Goal: Task Accomplishment & Management: Manage account settings

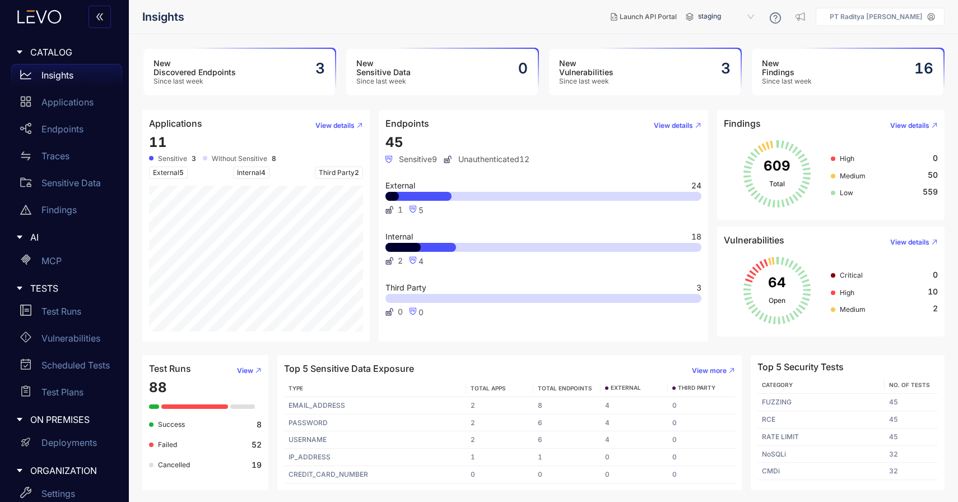
click at [725, 21] on span "staging" at bounding box center [727, 17] width 58 height 18
click at [740, 55] on div "staging-bank" at bounding box center [732, 50] width 58 height 12
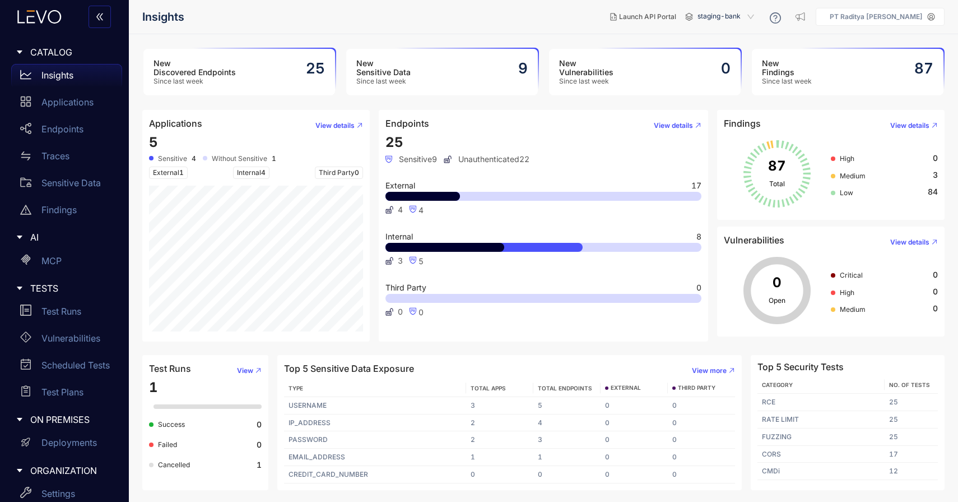
click at [221, 68] on h3 "New Discovered Endpoints" at bounding box center [195, 68] width 82 height 18
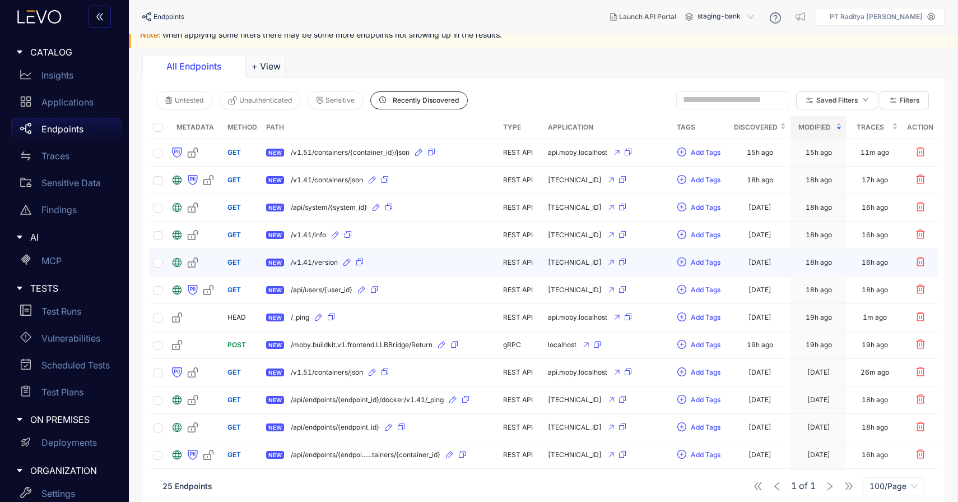
scroll to position [59, 0]
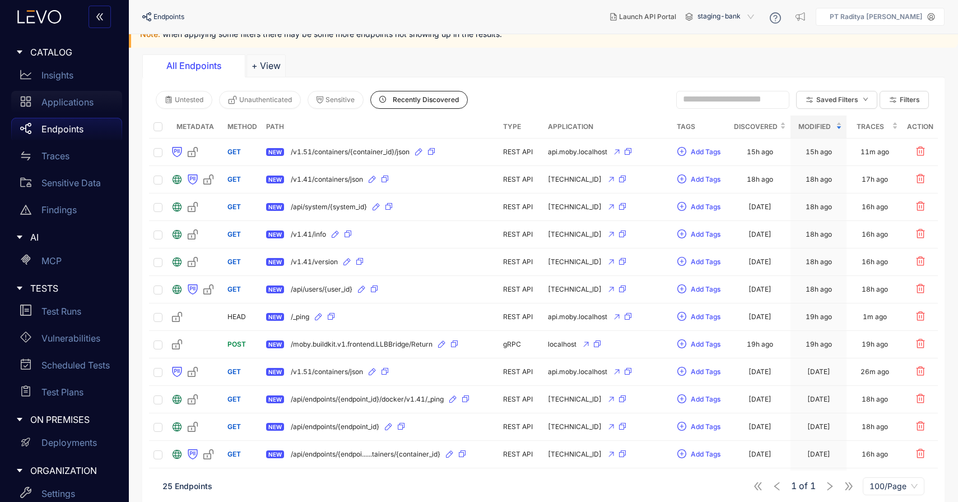
click at [80, 96] on div "Applications" at bounding box center [66, 102] width 111 height 22
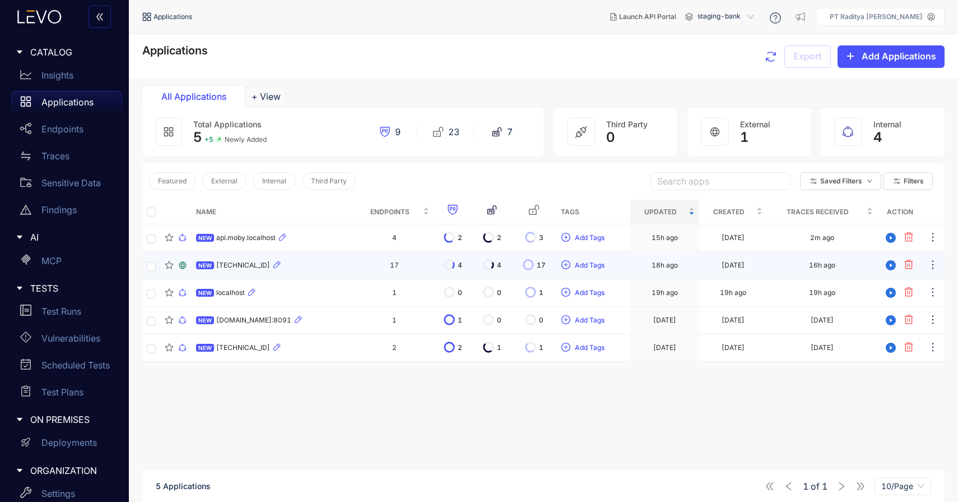
click at [370, 260] on td "17" at bounding box center [394, 265] width 78 height 27
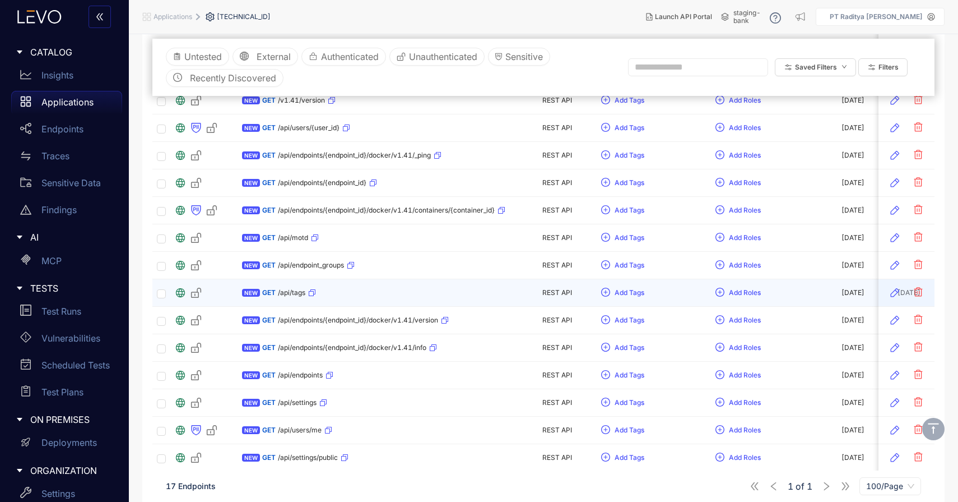
scroll to position [272, 0]
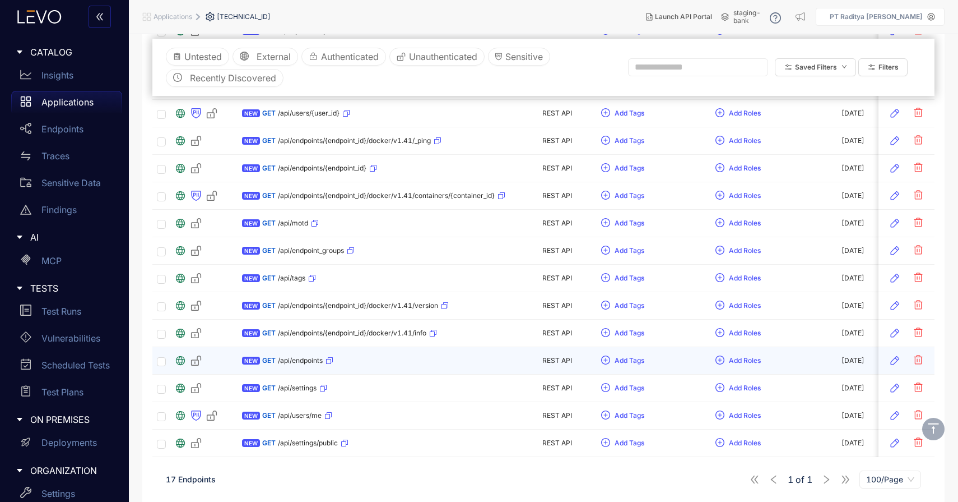
click at [373, 356] on div "NEW GET /api/endpoints" at bounding box center [377, 360] width 271 height 18
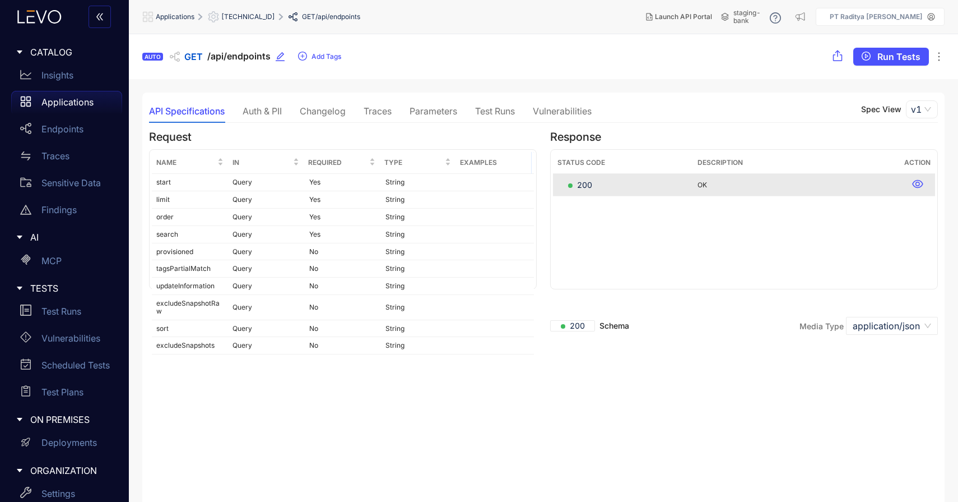
click at [293, 108] on div "API Specifications Auth & PII Changelog Traces Parameters Test Runs Vulnerabili…" at bounding box center [370, 111] width 443 height 24
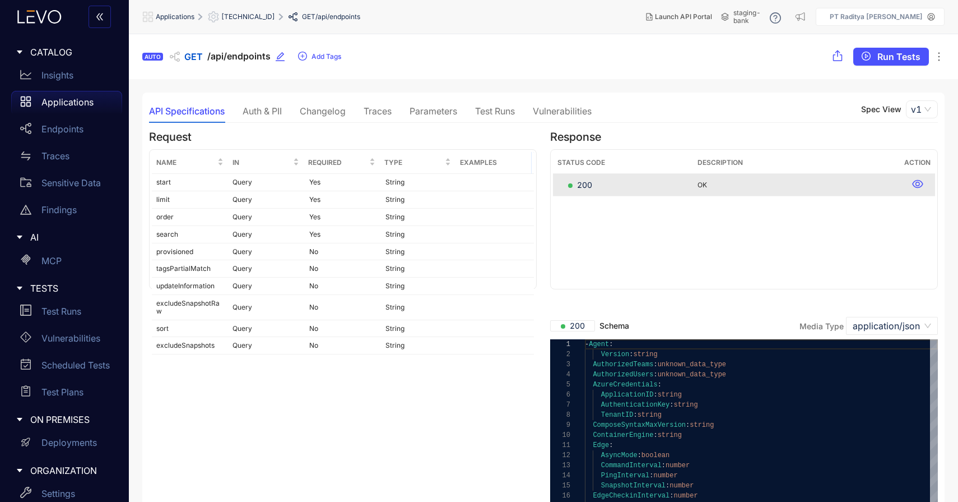
click at [311, 110] on div "Changelog" at bounding box center [323, 111] width 46 height 10
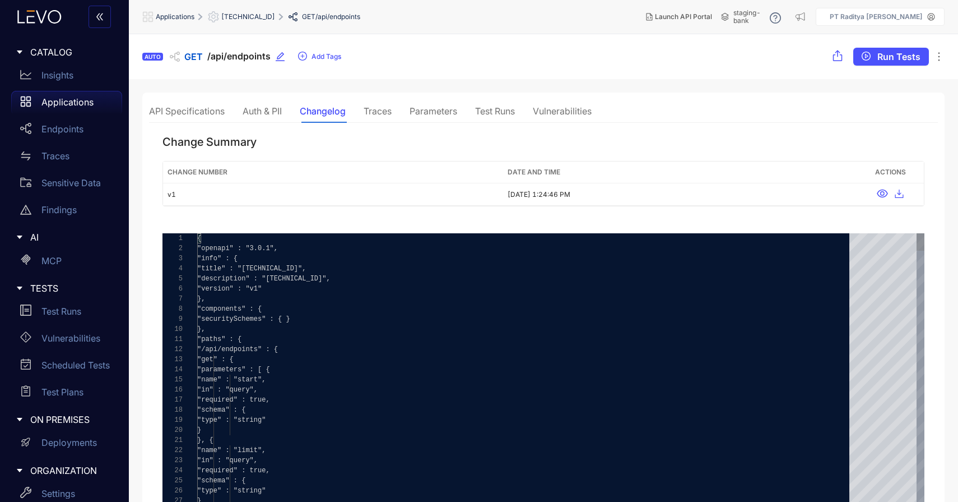
click at [378, 114] on div "Traces" at bounding box center [378, 111] width 28 height 10
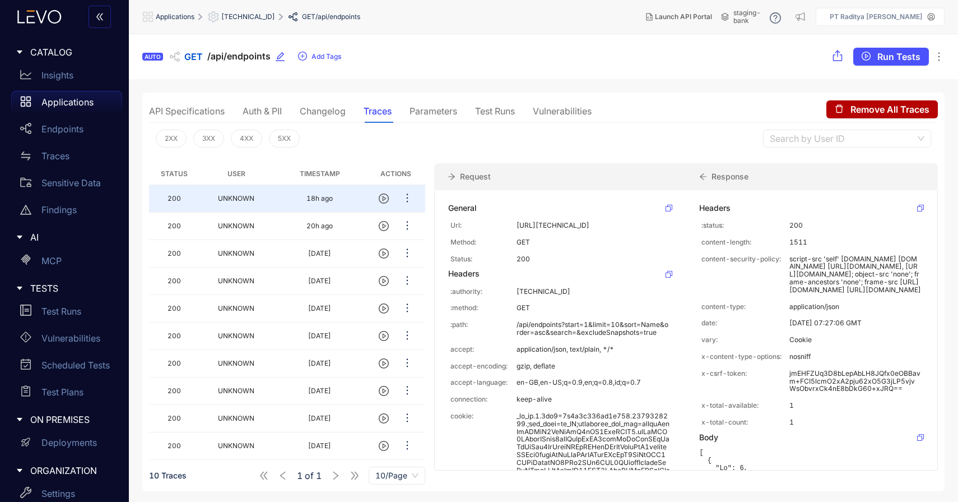
click at [79, 103] on p "Applications" at bounding box center [67, 102] width 52 height 10
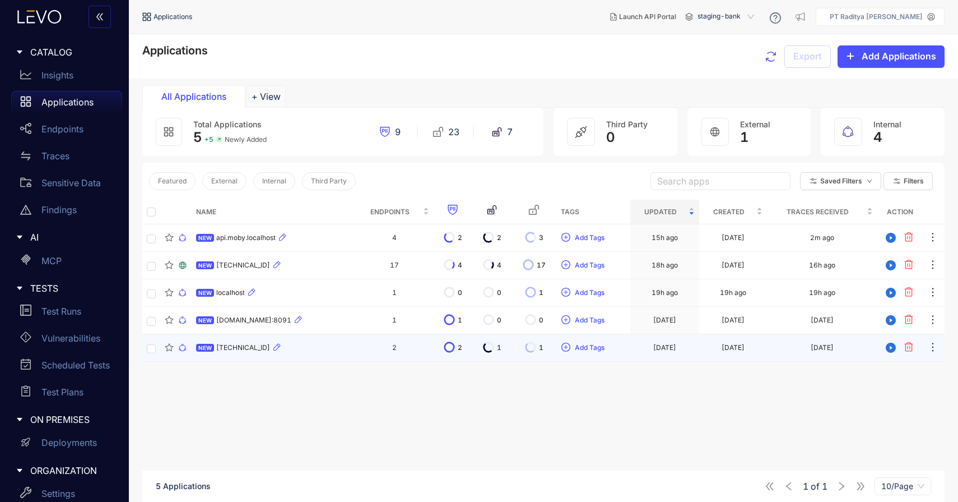
click at [346, 346] on div "NEW [TECHNICAL_ID]" at bounding box center [273, 347] width 154 height 13
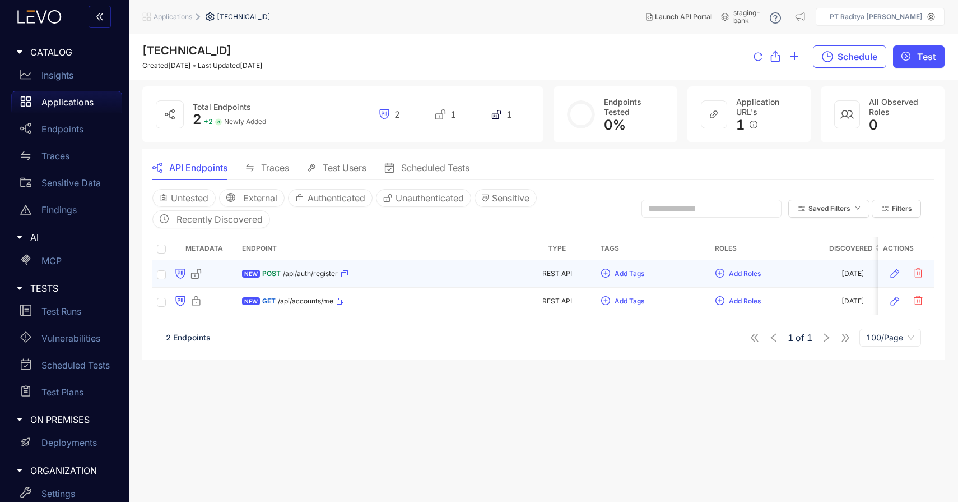
click at [305, 282] on div "POST /api/auth/register" at bounding box center [305, 274] width 86 height 18
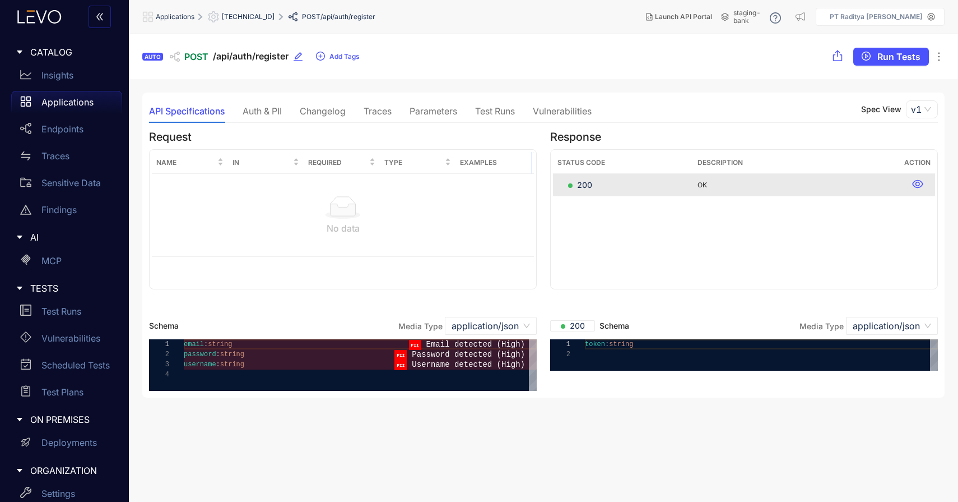
click at [489, 112] on div "Test Runs" at bounding box center [495, 111] width 40 height 10
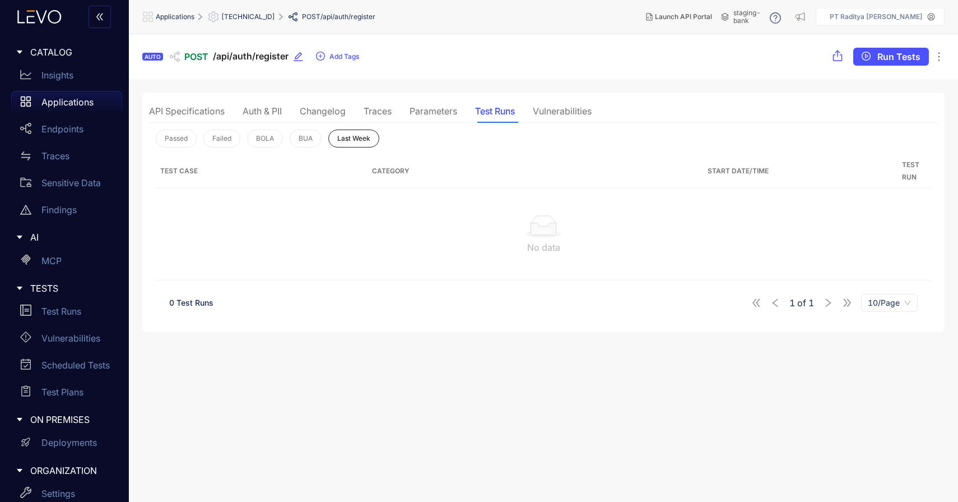
click at [446, 114] on div "Parameters" at bounding box center [434, 111] width 48 height 10
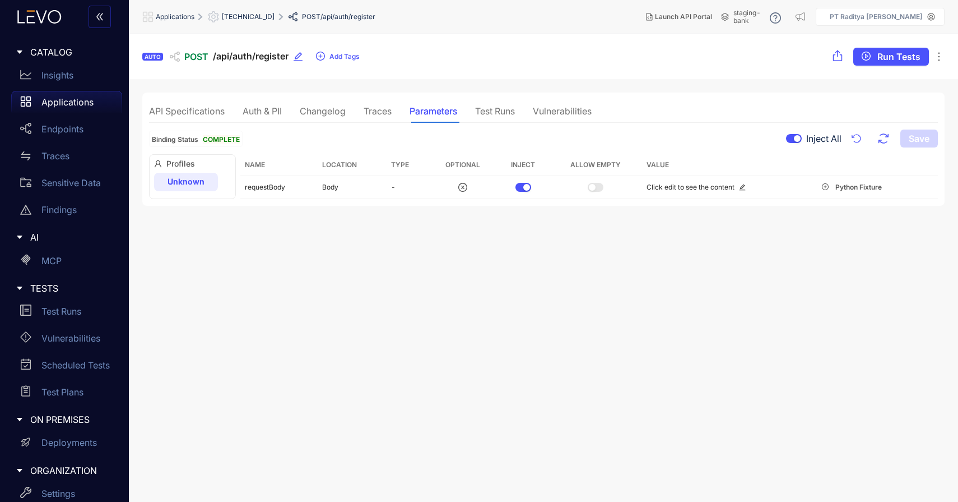
click at [383, 118] on div "Traces" at bounding box center [378, 111] width 28 height 24
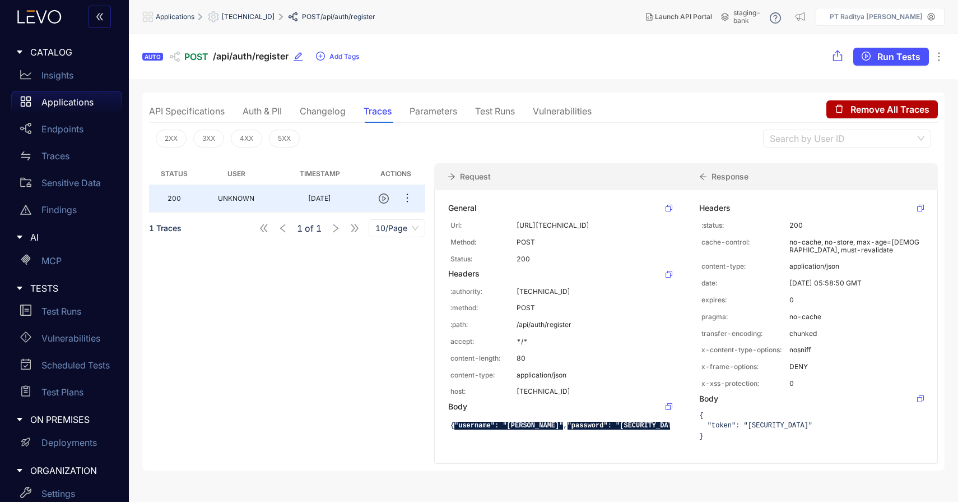
click at [86, 105] on p "Applications" at bounding box center [67, 102] width 52 height 10
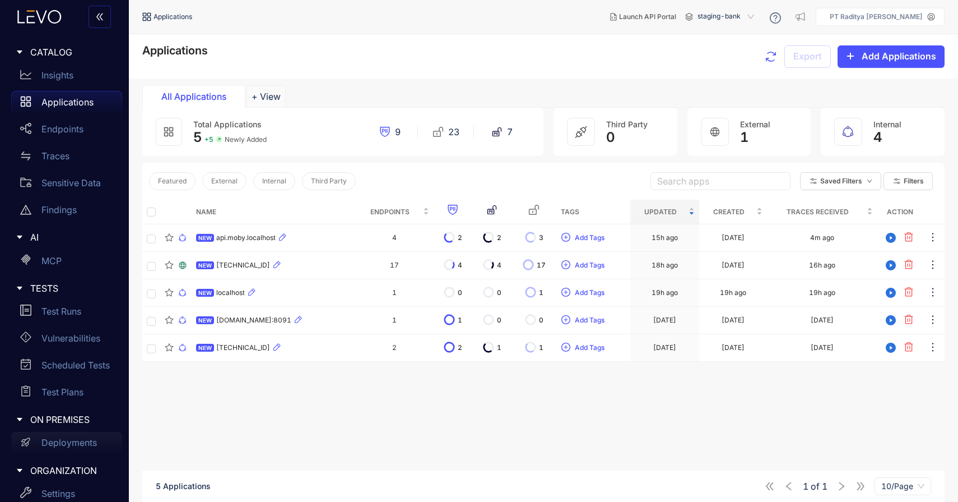
click at [82, 438] on p "Deployments" at bounding box center [68, 442] width 55 height 10
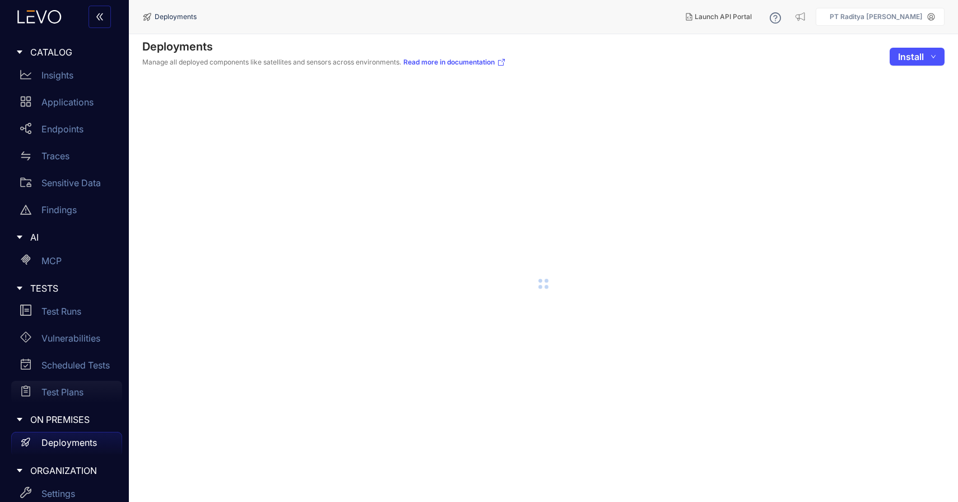
scroll to position [95, 0]
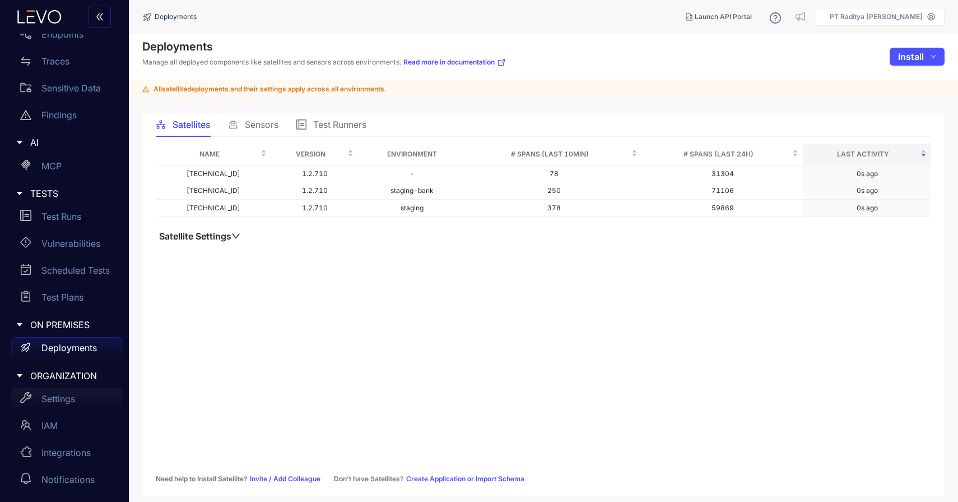
click at [81, 405] on div "Settings" at bounding box center [66, 398] width 111 height 22
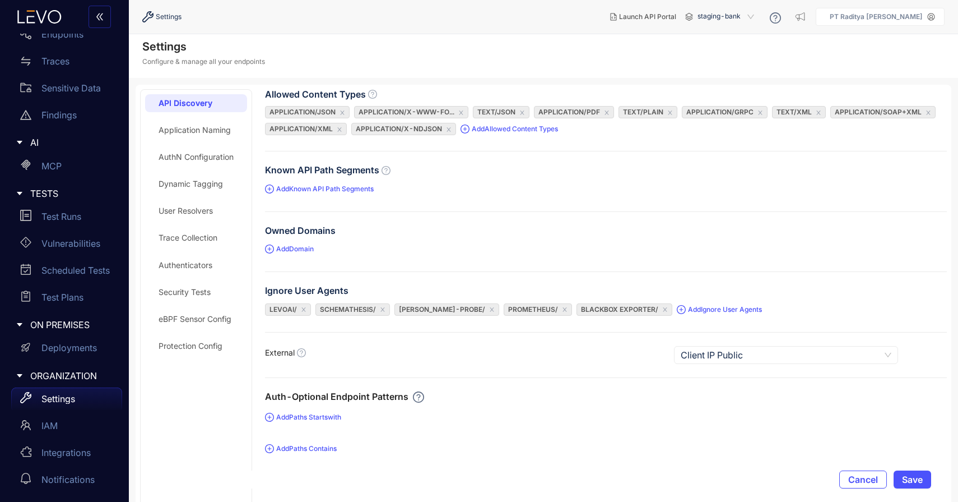
click at [190, 340] on div "Protection Config" at bounding box center [196, 346] width 102 height 18
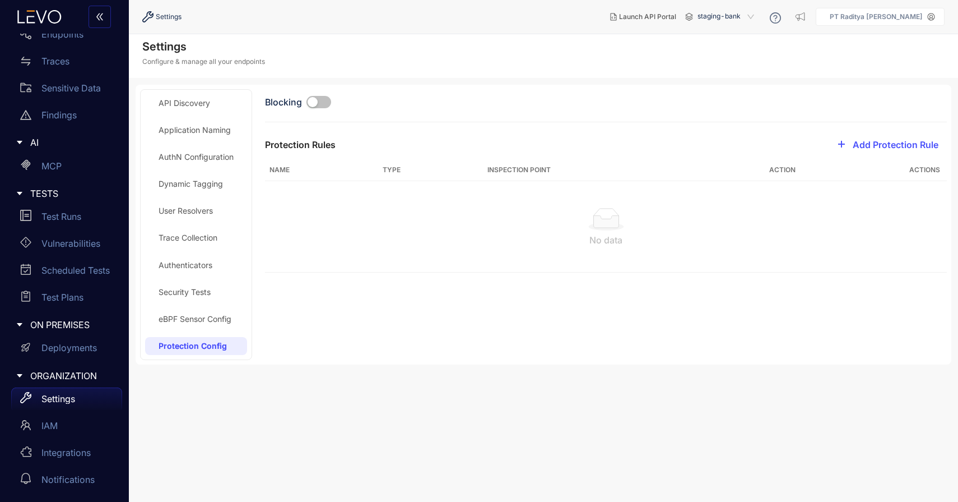
click at [196, 326] on div "eBPF Sensor Config" at bounding box center [196, 319] width 102 height 18
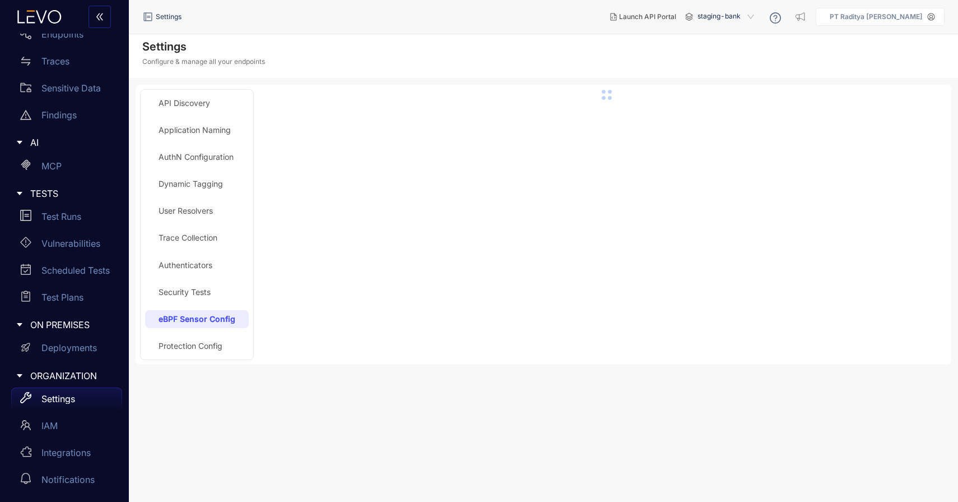
click at [196, 349] on div "Protection Config" at bounding box center [191, 345] width 64 height 9
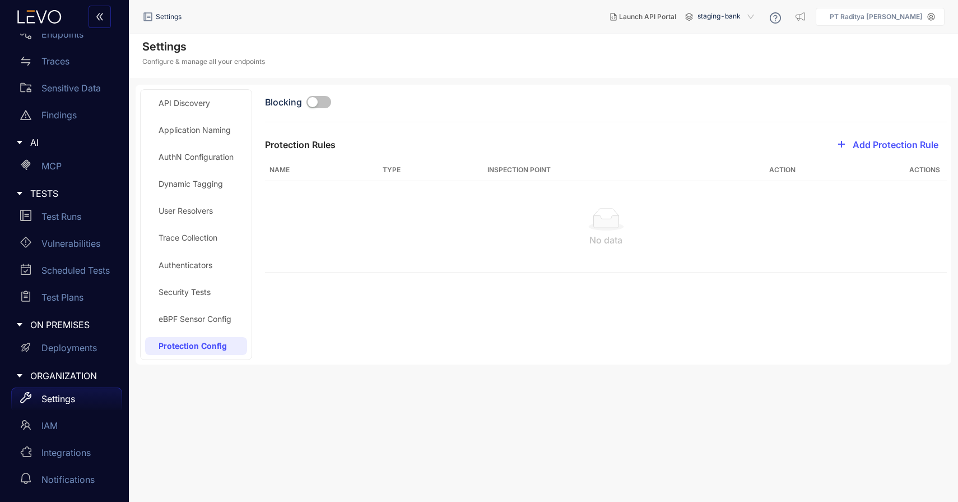
click at [313, 104] on div "button" at bounding box center [313, 102] width 10 height 10
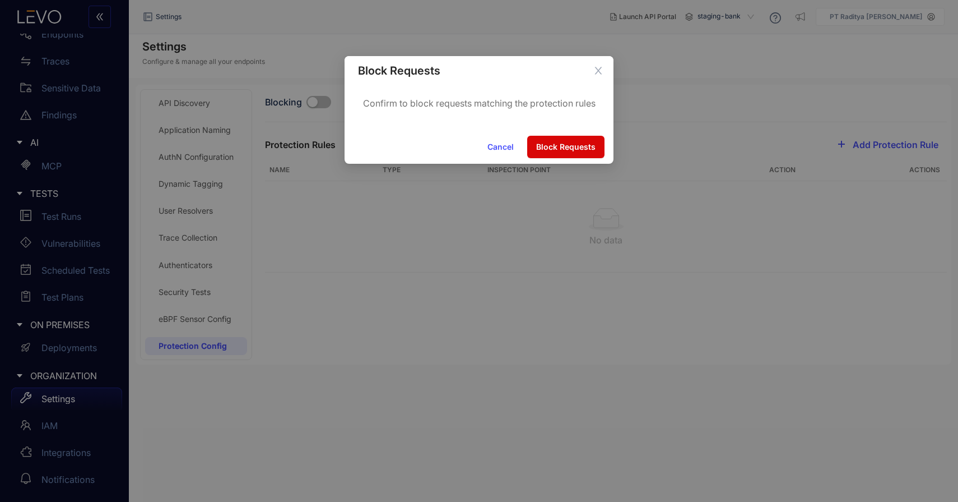
click at [545, 141] on button "Block Requests" at bounding box center [565, 147] width 77 height 22
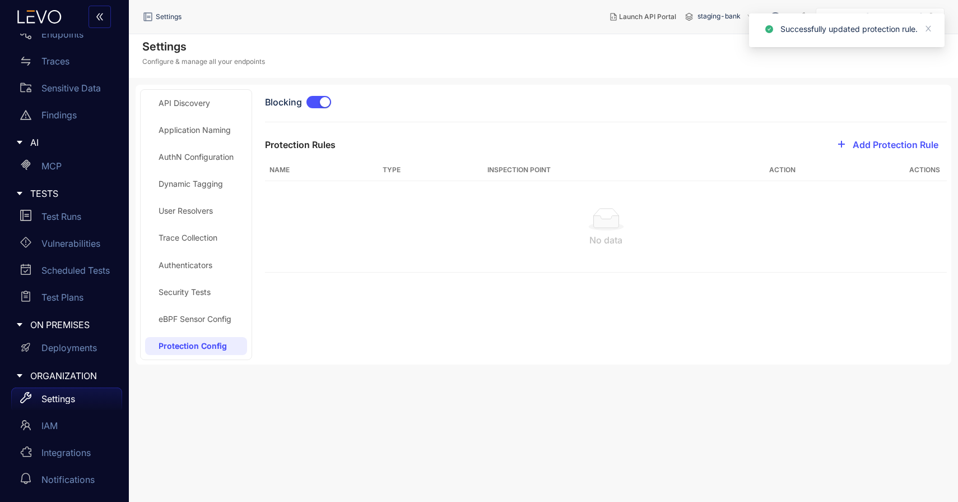
click at [184, 104] on div "API Discovery" at bounding box center [185, 103] width 52 height 9
